Goal: Information Seeking & Learning: Check status

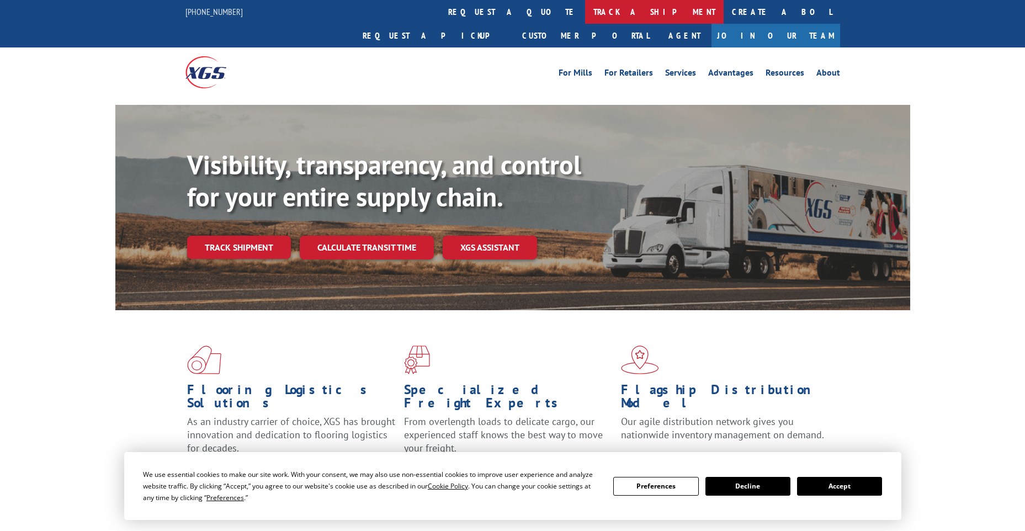
click at [585, 11] on link "track a shipment" at bounding box center [654, 12] width 139 height 24
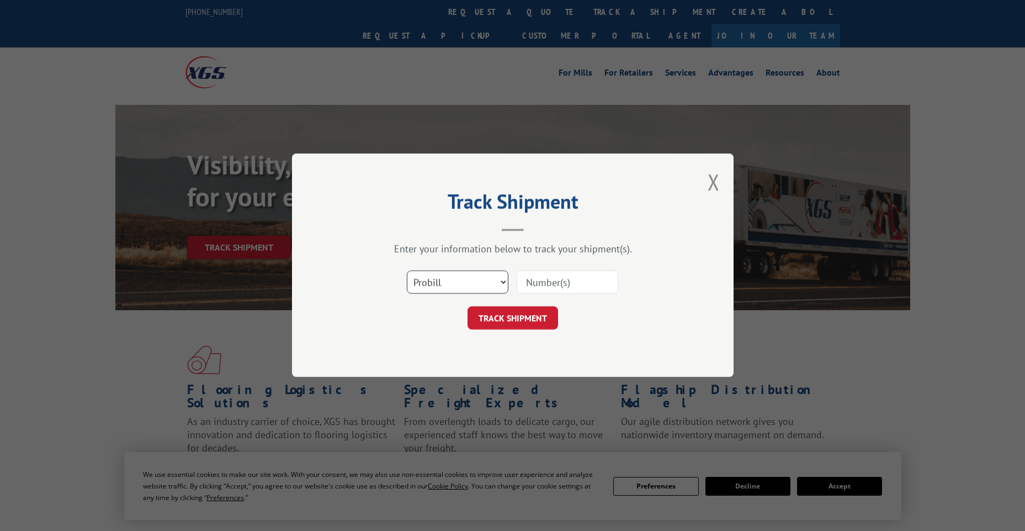
click at [425, 293] on select "Select category... Probill BOL PO" at bounding box center [458, 282] width 102 height 23
select select "po"
click at [407, 271] on select "Select category... Probill BOL PO" at bounding box center [458, 282] width 102 height 23
paste input "45525505"
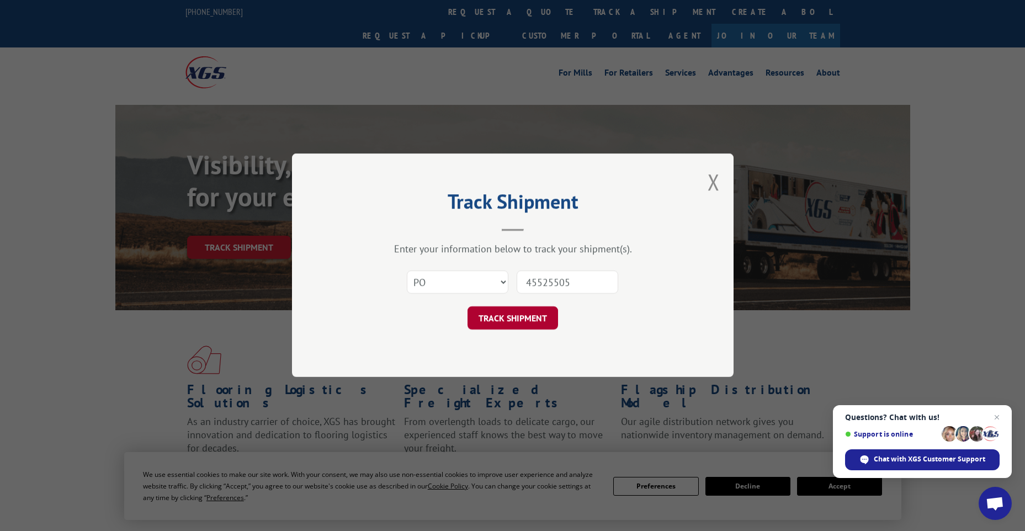
type input "45525505"
click at [530, 307] on button "TRACK SHIPMENT" at bounding box center [513, 318] width 91 height 23
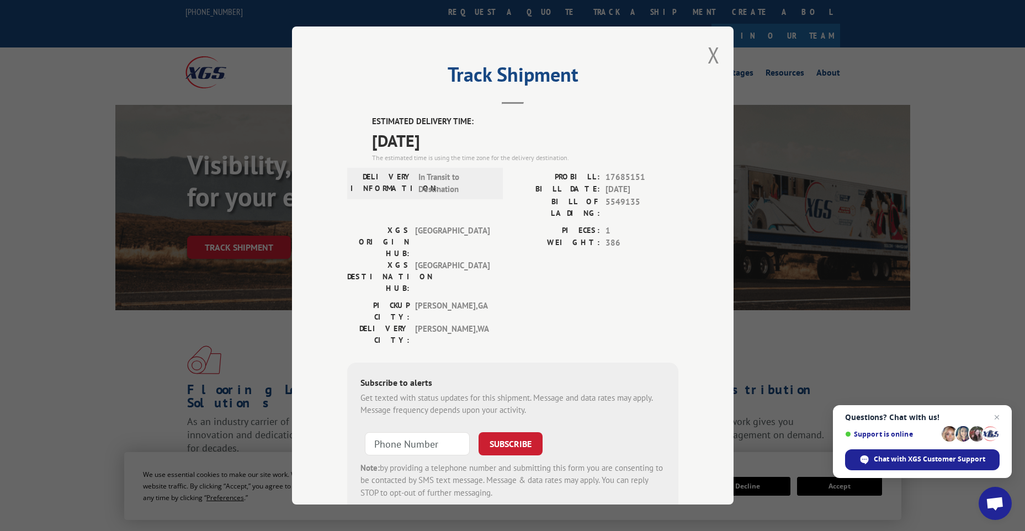
click at [702, 50] on div "Track Shipment ESTIMATED DELIVERY TIME: [DATE] The estimated time is using the …" at bounding box center [513, 266] width 442 height 478
click at [711, 54] on button "Close modal" at bounding box center [714, 54] width 12 height 29
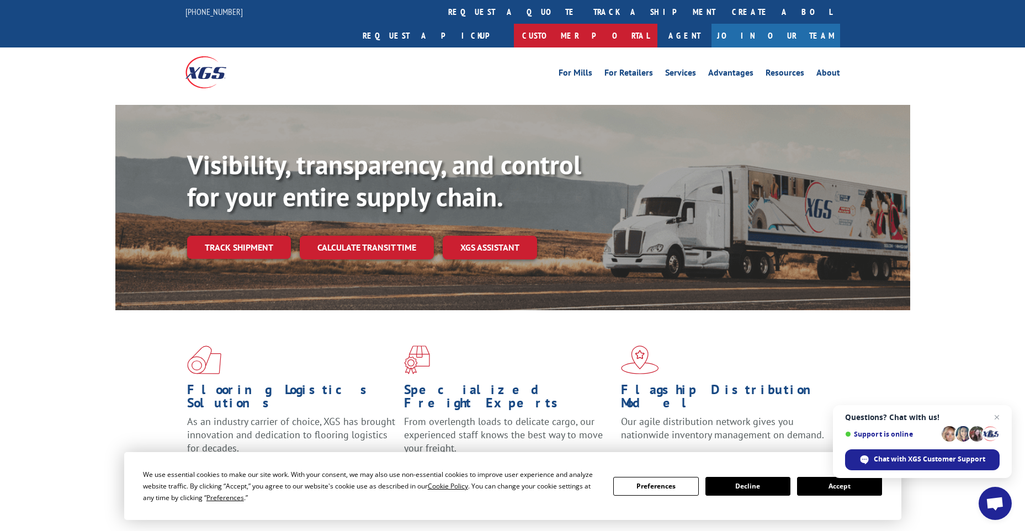
click at [658, 24] on link "Customer Portal" at bounding box center [586, 36] width 144 height 24
